Goal: Information Seeking & Learning: Learn about a topic

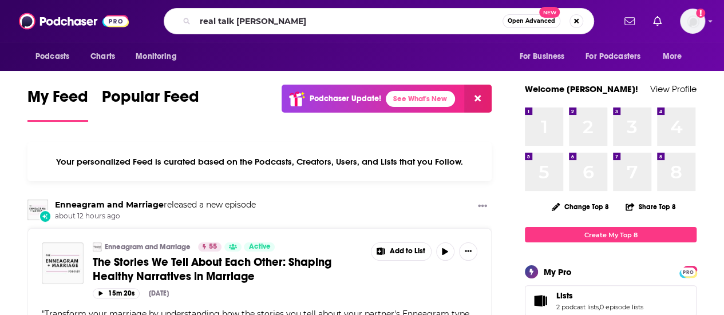
type input "real talk [PERSON_NAME]"
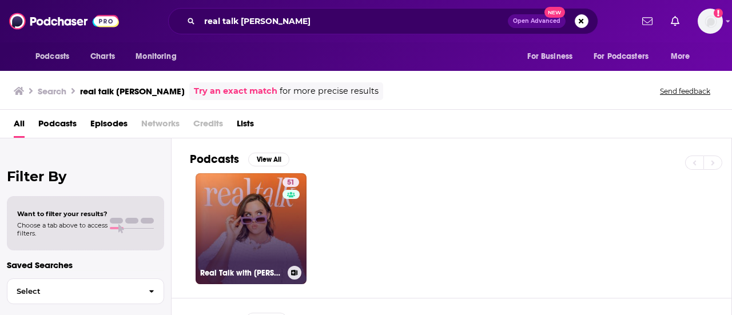
click at [236, 244] on link "51 Real Talk with [PERSON_NAME]" at bounding box center [251, 228] width 111 height 111
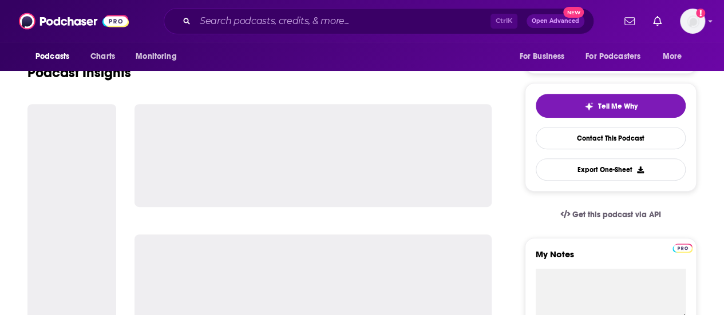
scroll to position [227, 0]
